Goal: Navigation & Orientation: Find specific page/section

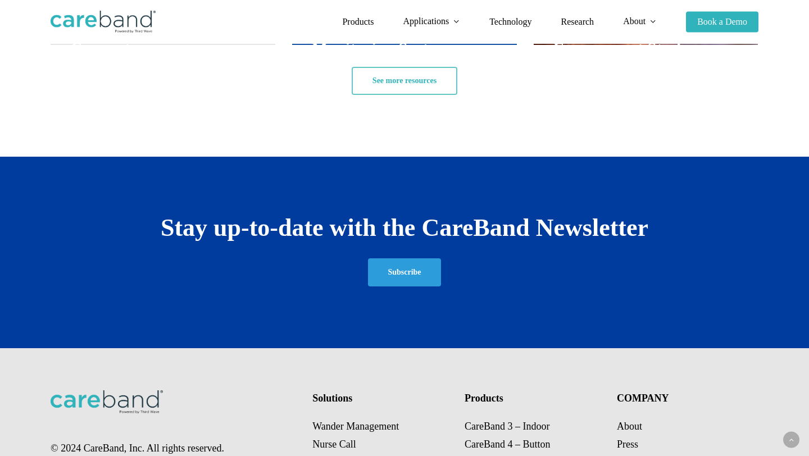
scroll to position [2026, 0]
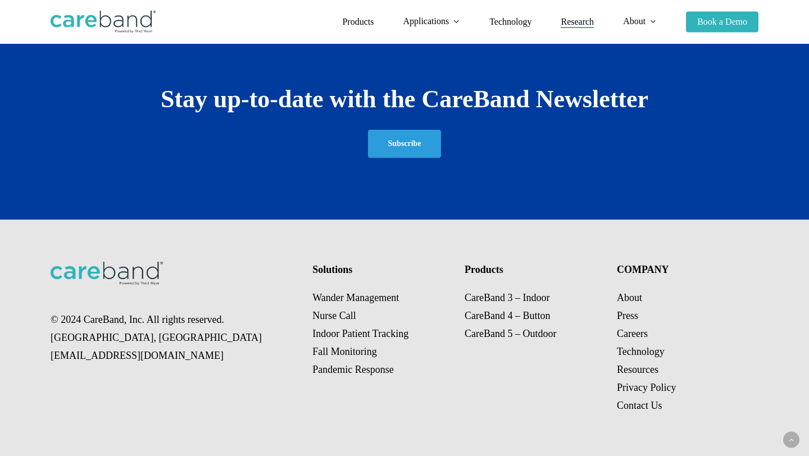
click at [570, 26] on span "Research" at bounding box center [576, 22] width 33 height 10
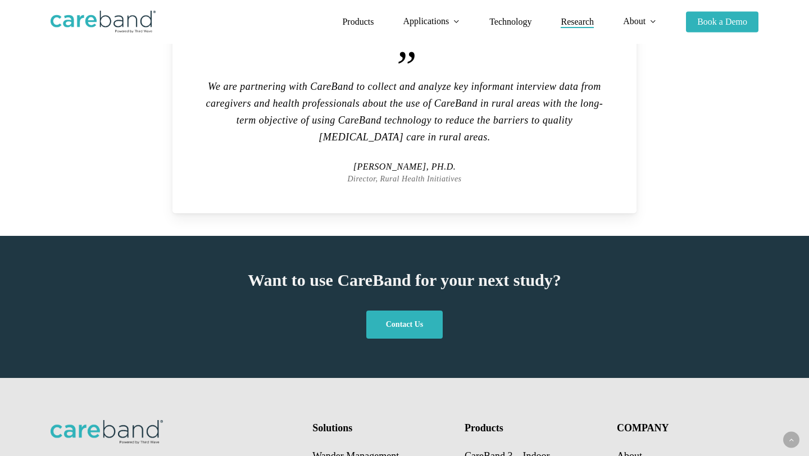
scroll to position [2947, 0]
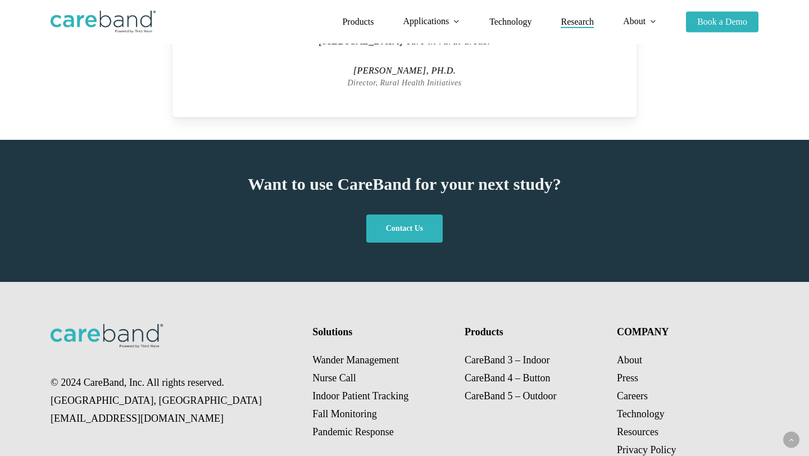
click at [474, 401] on div "© 2024 CareBand, Inc. All rights reserved. [GEOGRAPHIC_DATA], [GEOGRAPHIC_DATA]…" at bounding box center [405, 400] width 708 height 237
click at [641, 390] on link "Careers" at bounding box center [632, 395] width 31 height 11
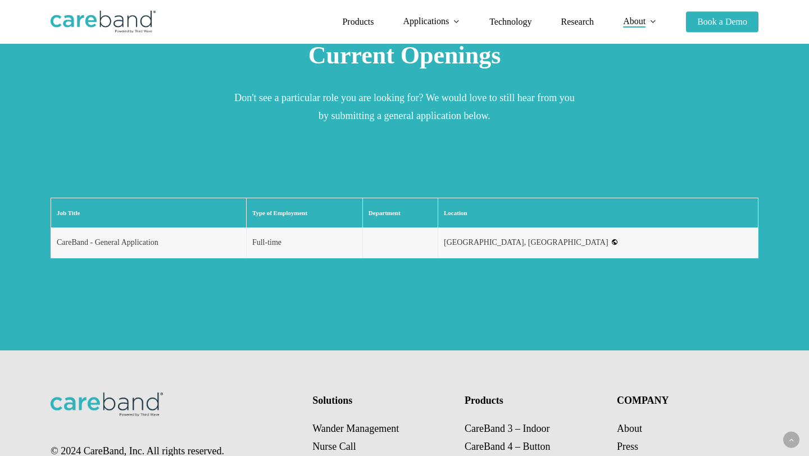
scroll to position [1295, 0]
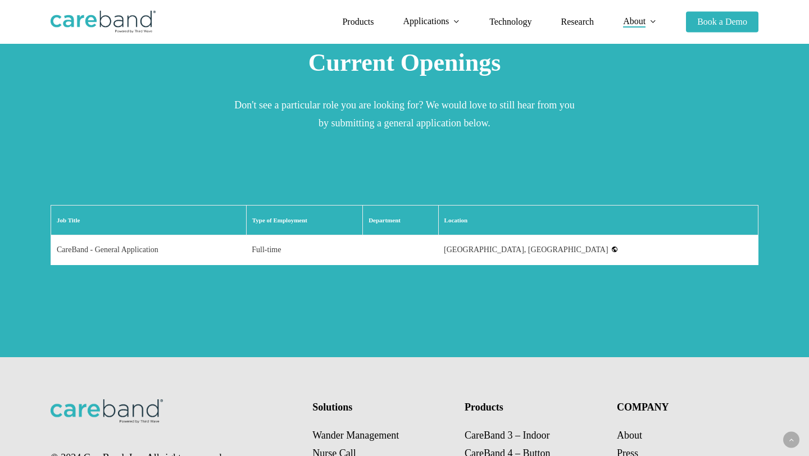
click at [165, 235] on td "CareBand - General Application" at bounding box center [148, 250] width 195 height 30
